Goal: Information Seeking & Learning: Learn about a topic

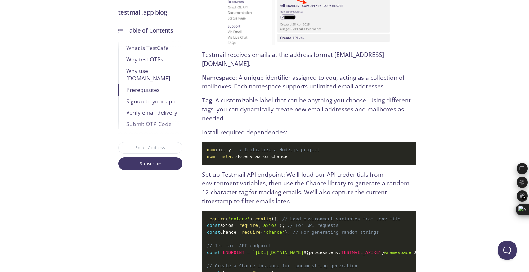
scroll to position [1151, 0]
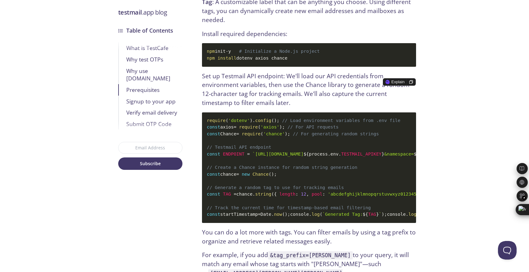
click at [295, 151] on span "https://api.testmail.app/api/json?apikey=" at bounding box center [279, 153] width 48 height 5
click at [302, 151] on span "https://api.testmail.app/api/json?apikey=" at bounding box center [279, 153] width 48 height 5
drag, startPoint x: 289, startPoint y: 128, endPoint x: 303, endPoint y: 126, distance: 14.7
click at [303, 151] on span "https://api.testmail.app/api/json?apikey=" at bounding box center [279, 153] width 48 height 5
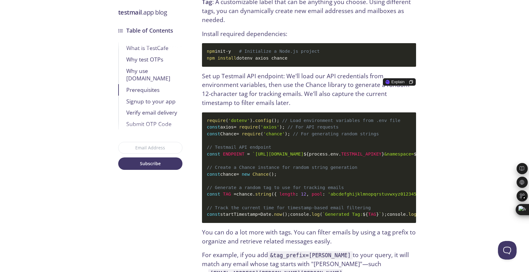
click at [286, 151] on span "https://api.testmail.app/api/json?apikey=" at bounding box center [279, 153] width 48 height 5
drag, startPoint x: 287, startPoint y: 128, endPoint x: 318, endPoint y: 128, distance: 31.0
click at [303, 151] on span "https://api.testmail.app/api/json?apikey=" at bounding box center [279, 153] width 48 height 5
copy span "testmail.app"
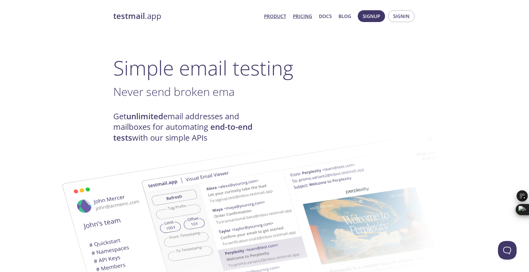
click at [302, 16] on link "Pricing" at bounding box center [302, 16] width 19 height 8
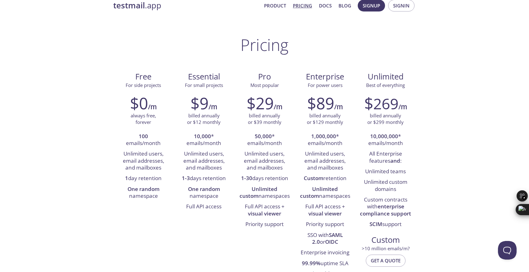
click at [134, 5] on strong "testmail" at bounding box center [129, 5] width 32 height 11
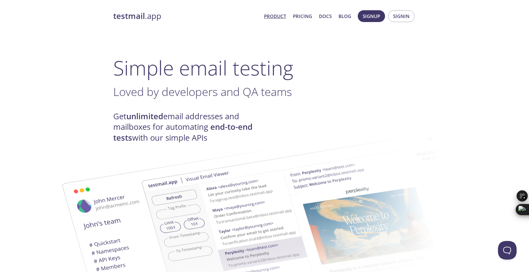
click at [315, 15] on span "Product Pricing Docs Blog" at bounding box center [307, 16] width 94 height 15
click at [322, 17] on link "Docs" at bounding box center [325, 16] width 13 height 8
